Goal: Task Accomplishment & Management: Manage account settings

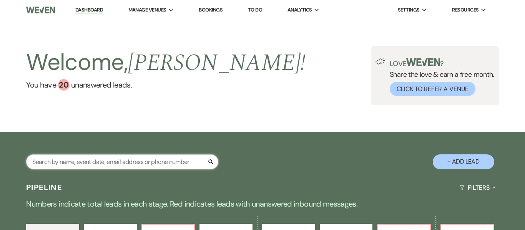
click at [107, 162] on input "text" at bounding box center [122, 162] width 192 height 15
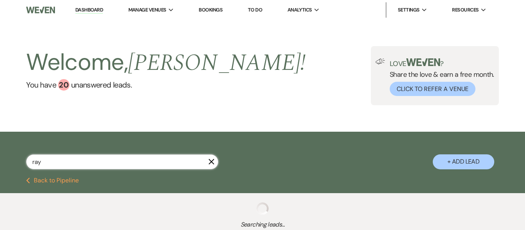
type input "rayw"
select select "9"
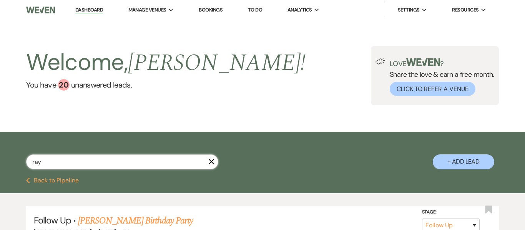
type input "[PERSON_NAME]"
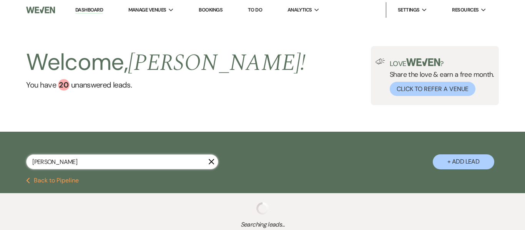
scroll to position [45, 0]
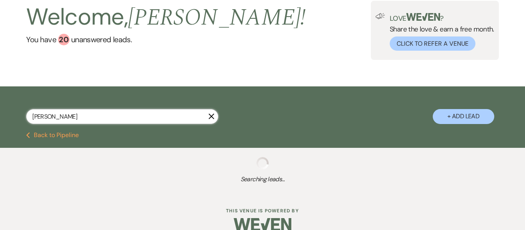
select select "9"
select select "2"
select select "9"
select select "5"
select select "9"
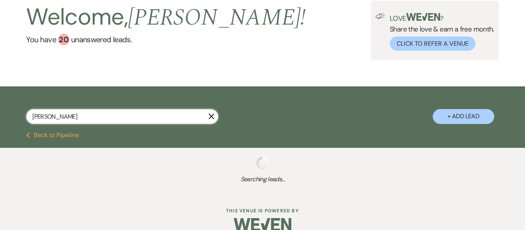
select select "8"
select select "2"
select select "8"
select select "6"
select select "9"
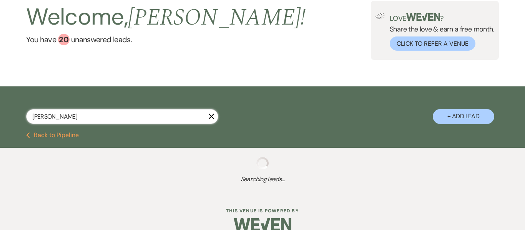
select select "8"
select select "4"
select select "8"
select select "4"
select select "8"
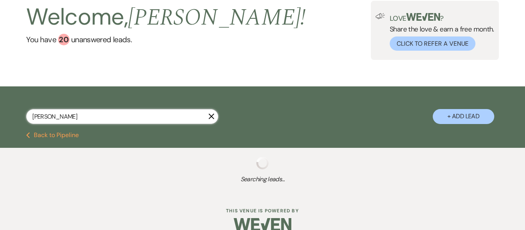
select select "4"
select select "8"
select select "1"
select select "9"
select select "8"
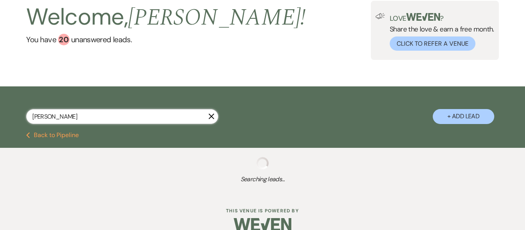
select select "1"
select select "8"
select select "1"
select select "9"
select select "8"
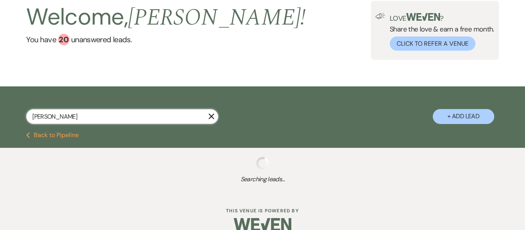
select select "6"
select select "9"
select select "8"
select select "1"
select select "9"
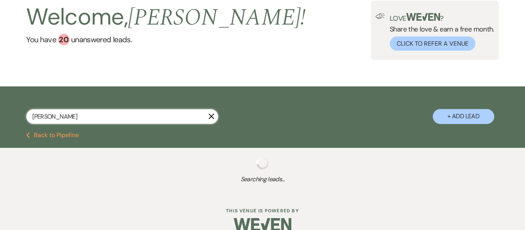
select select "8"
select select "6"
select select "8"
select select "1"
select select "6"
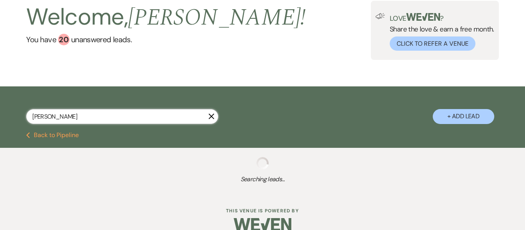
select select "8"
select select "5"
select select "8"
select select "3"
select select "8"
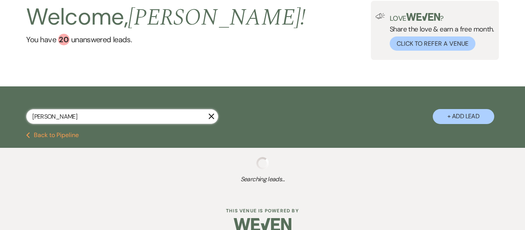
select select "3"
select select "8"
select select "1"
select select "8"
select select "1"
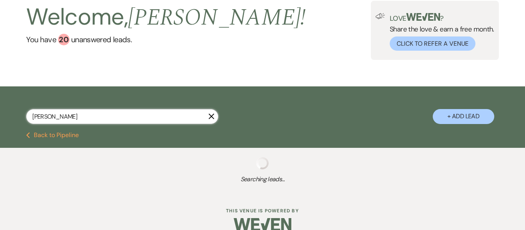
select select "8"
select select "5"
select select "8"
select select "1"
select select "8"
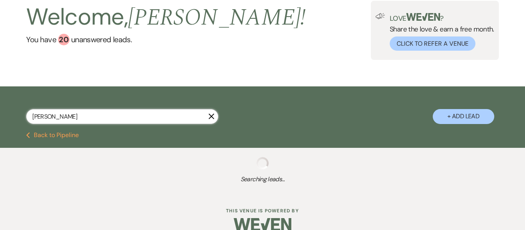
select select "8"
select select "5"
select select "8"
select select "1"
select select "8"
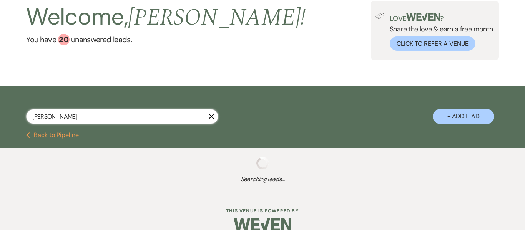
select select "8"
select select "4"
select select "8"
select select "2"
select select "8"
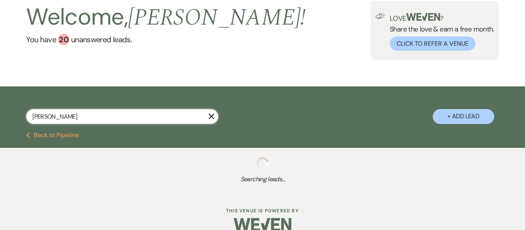
select select "5"
select select "2"
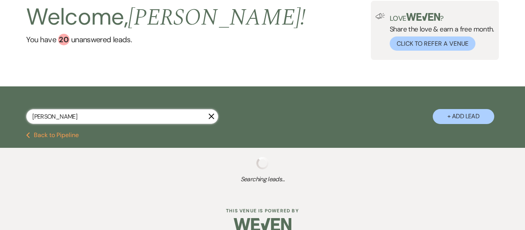
select select "9"
select select "8"
select select "5"
select select "8"
select select "5"
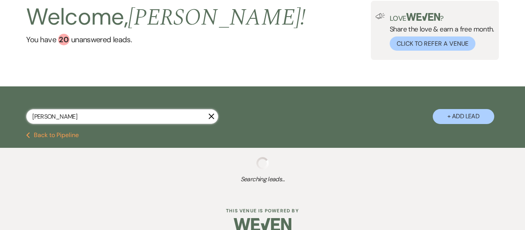
select select "2"
select select "9"
select select "8"
select select "5"
select select "8"
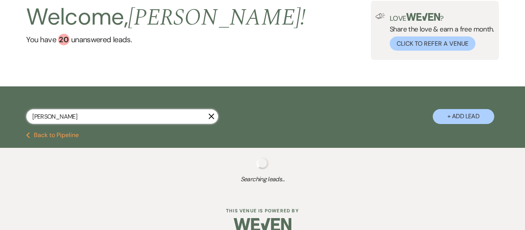
select select "8"
select select "6"
select select "8"
select select "6"
select select "2"
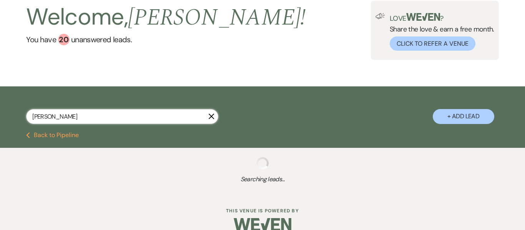
select select "2"
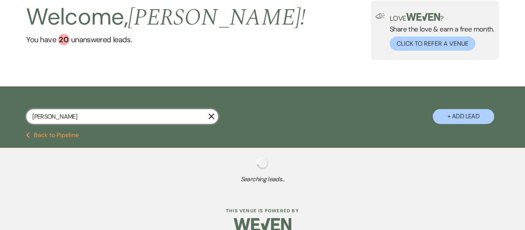
select select "8"
select select "5"
select select "2"
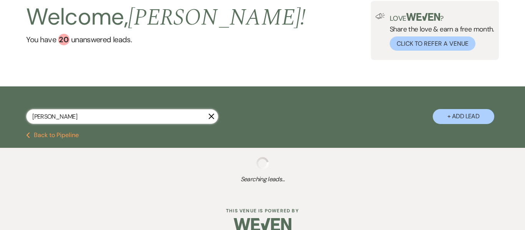
select select "2"
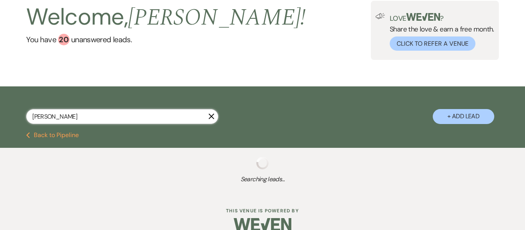
select select "2"
select select "8"
select select "2"
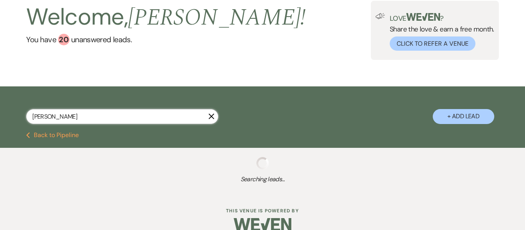
select select "2"
select select "8"
select select "5"
select select "2"
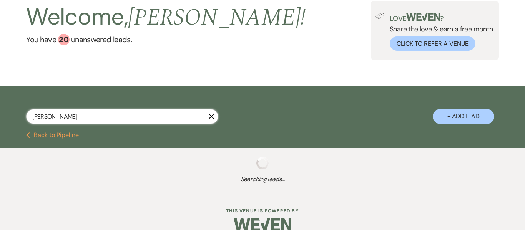
select select "2"
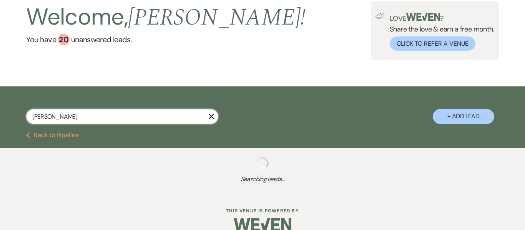
select select "2"
select select "8"
select select "5"
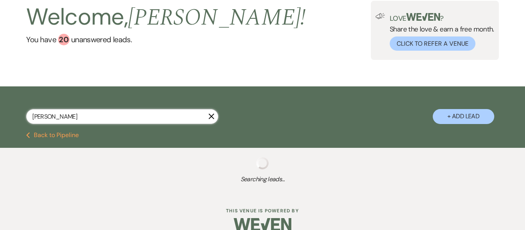
select select "2"
select select "8"
select select "4"
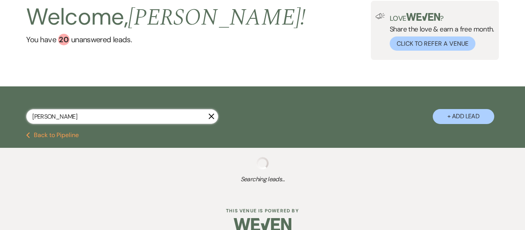
select select "8"
select select "10"
select select "2"
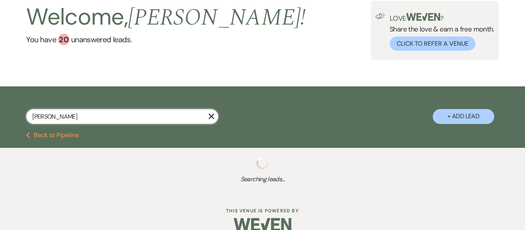
select select "2"
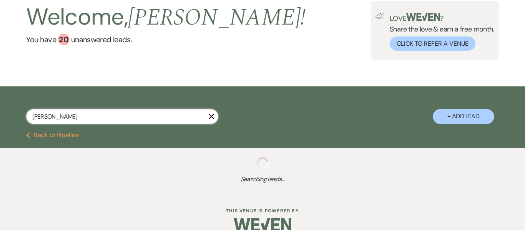
select select "4"
select select "8"
select select "5"
select select "2"
select select "8"
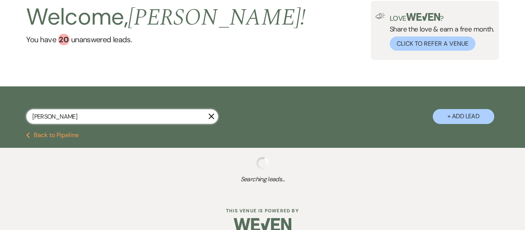
select select "5"
select select "8"
select select "1"
select select "8"
select select "5"
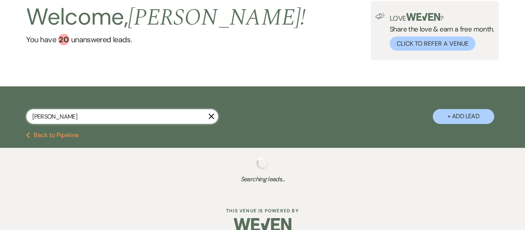
select select "2"
select select "8"
select select "6"
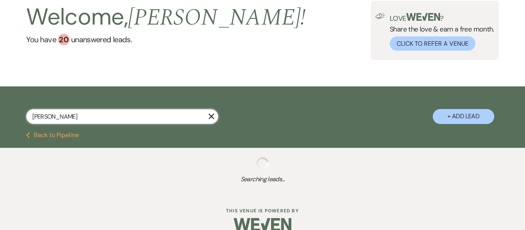
select select "2"
select select "8"
select select "2"
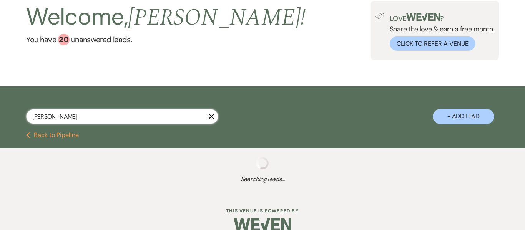
select select "2"
select select "8"
select select "10"
select select "8"
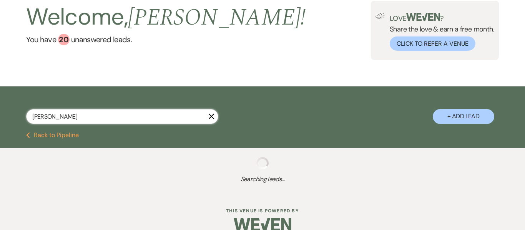
select select "10"
select select "2"
select select "8"
select select "4"
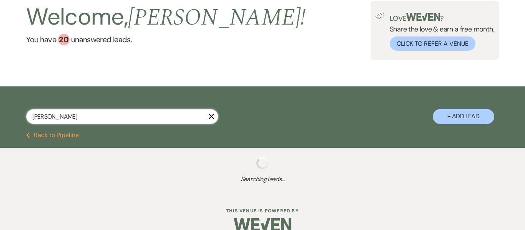
select select "2"
select select "6"
select select "2"
select select "8"
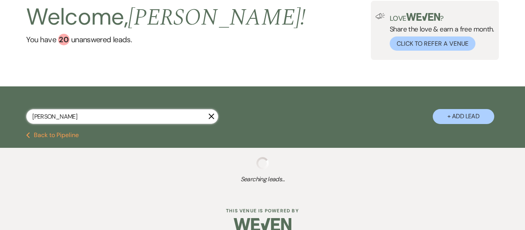
select select "10"
select select "2"
select select "8"
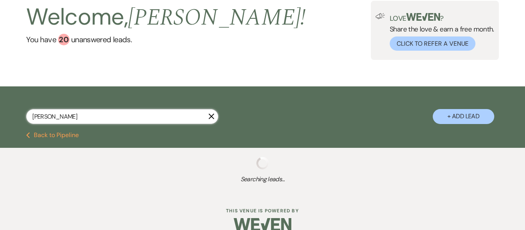
select select "11"
select select "2"
select select "8"
select select "5"
select select "8"
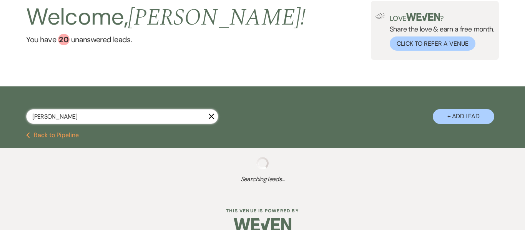
select select "5"
select select "8"
select select "5"
select select "8"
select select "5"
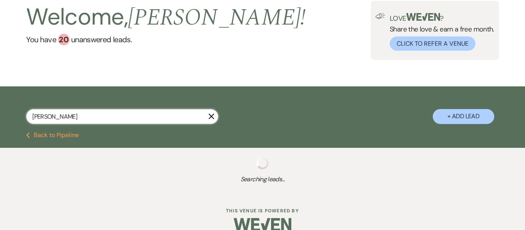
select select "8"
select select "5"
select select "8"
select select "5"
select select "8"
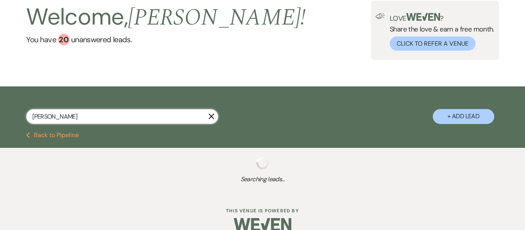
select select "5"
select select "6"
select select "8"
select select "5"
select select "8"
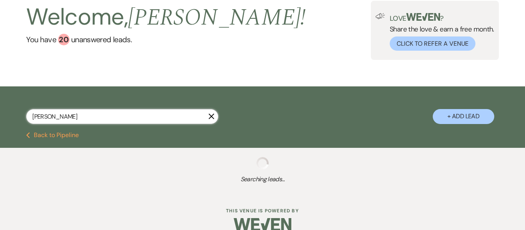
select select "5"
select select "8"
select select "5"
select select "8"
select select "5"
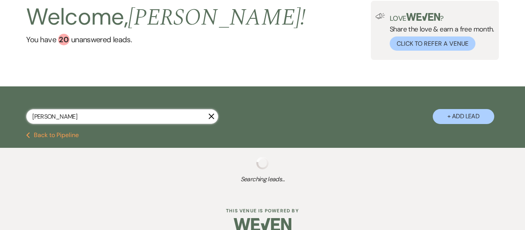
select select "8"
select select "5"
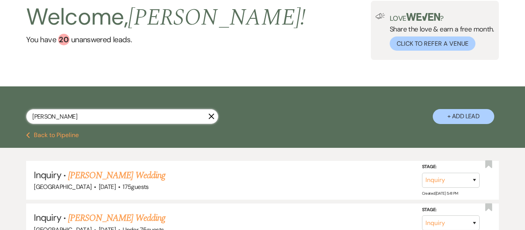
scroll to position [58, 0]
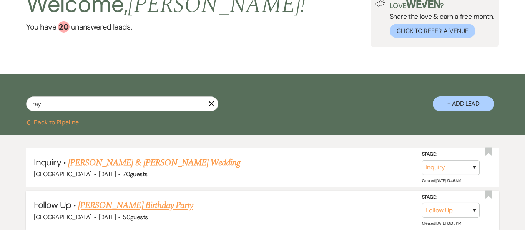
click at [142, 209] on link "[PERSON_NAME] Birthday Party" at bounding box center [135, 206] width 115 height 14
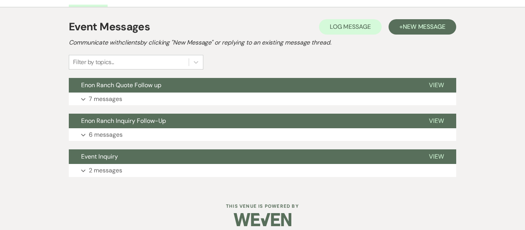
scroll to position [216, 0]
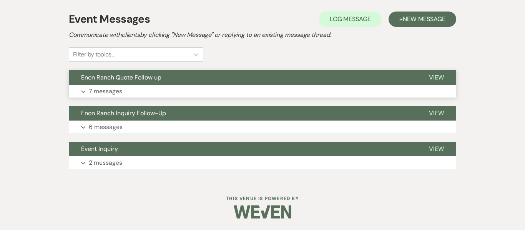
click at [107, 89] on p "7 messages" at bounding box center [105, 92] width 33 height 10
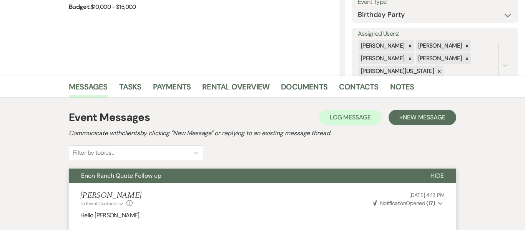
scroll to position [122, 0]
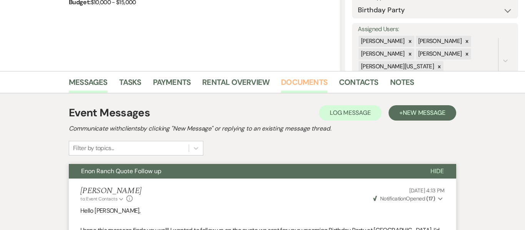
click at [316, 83] on link "Documents" at bounding box center [304, 84] width 47 height 17
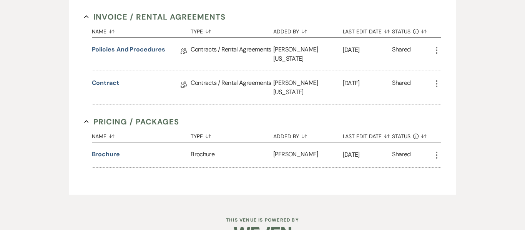
scroll to position [287, 0]
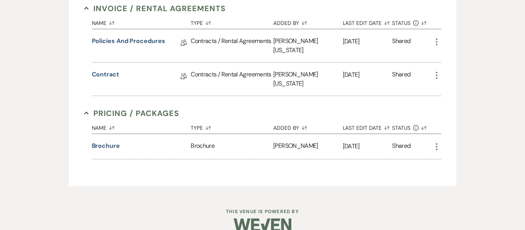
click at [436, 72] on use "button" at bounding box center [437, 75] width 2 height 7
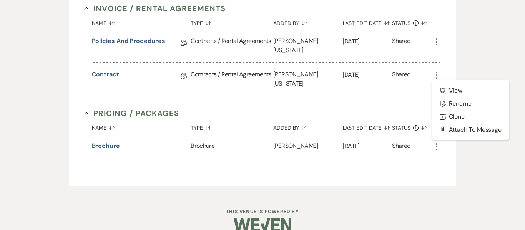
click at [110, 70] on link "Contract" at bounding box center [105, 76] width 27 height 12
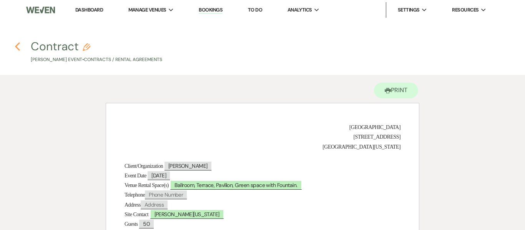
click at [18, 47] on icon "Previous" at bounding box center [18, 46] width 6 height 9
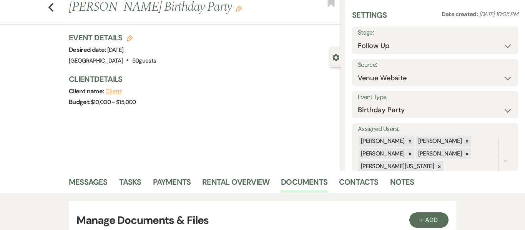
scroll to position [22, 0]
click at [367, 185] on link "Contacts" at bounding box center [359, 184] width 40 height 17
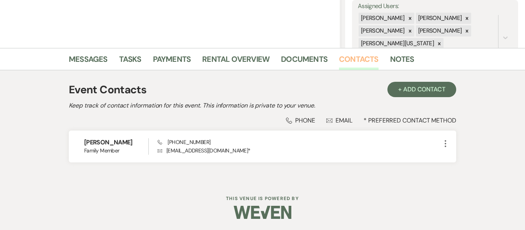
scroll to position [145, 0]
